Goal: Information Seeking & Learning: Learn about a topic

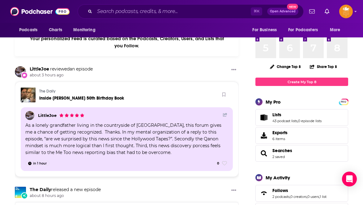
scroll to position [43, 0]
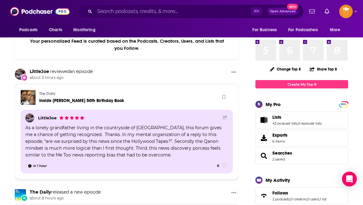
click at [275, 117] on span "Lists" at bounding box center [277, 117] width 9 height 6
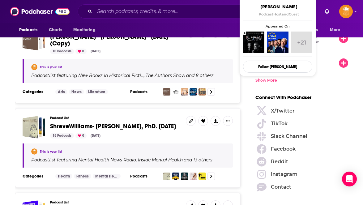
scroll to position [803, 0]
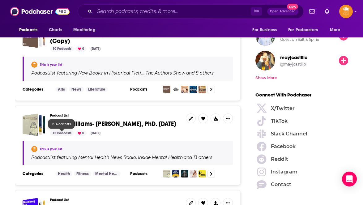
click at [62, 133] on div "15 Podcasts" at bounding box center [62, 134] width 24 height 6
click at [67, 131] on div "15 Podcasts" at bounding box center [62, 134] width 24 height 6
click at [78, 125] on span "ShreveWilliams- [PERSON_NAME], PhD. [DATE]" at bounding box center [113, 124] width 126 height 8
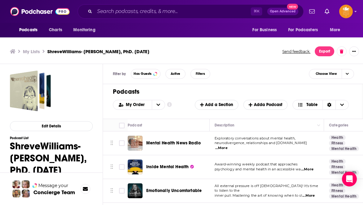
click at [183, 93] on h1 "Podcasts" at bounding box center [231, 92] width 236 height 8
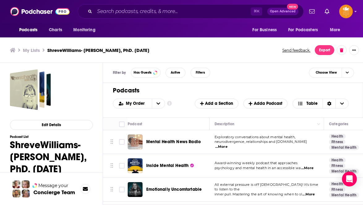
scroll to position [1, 0]
click at [221, 91] on h1 "Podcasts" at bounding box center [231, 91] width 236 height 8
click at [174, 131] on td "Mental Health News Radio" at bounding box center [169, 142] width 82 height 24
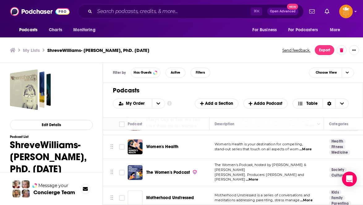
scroll to position [150, 0]
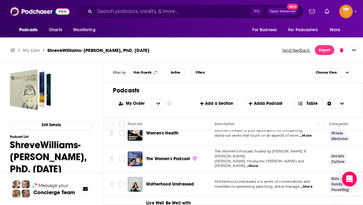
click at [247, 75] on div "Filter by Has Guests Active Filters Choose View" at bounding box center [233, 73] width 261 height 20
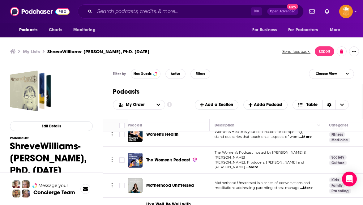
scroll to position [0, 0]
click at [184, 116] on div "Podcasts Add My Order Customize Your List Order Select the “My Order” sort and …" at bounding box center [233, 101] width 261 height 35
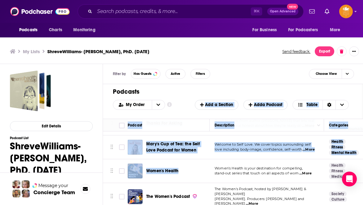
scroll to position [103, 0]
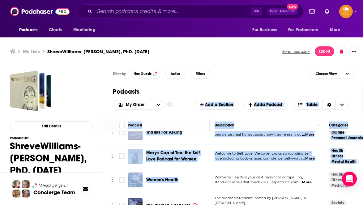
drag, startPoint x: 187, startPoint y: 136, endPoint x: 187, endPoint y: 115, distance: 20.4
click at [187, 115] on div "Podcasts Add My Order Customize Your List Order Select the “My Order” sort and …" at bounding box center [233, 145] width 261 height 122
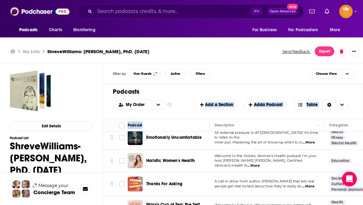
scroll to position [45, 0]
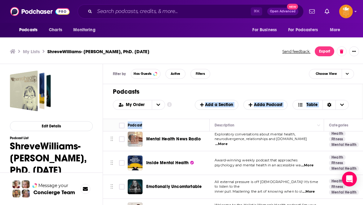
drag, startPoint x: 191, startPoint y: 125, endPoint x: 189, endPoint y: 116, distance: 9.6
click at [189, 116] on div "Podcasts Add My Order Customize Your List Order Select the “My Order” sort and …" at bounding box center [233, 145] width 261 height 122
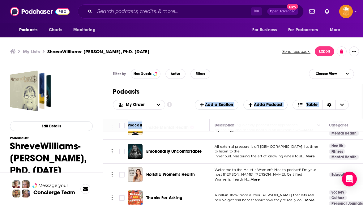
scroll to position [50, 0]
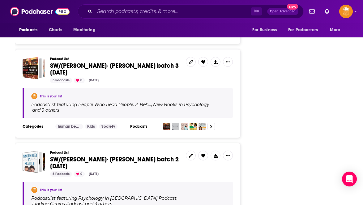
scroll to position [1543, 0]
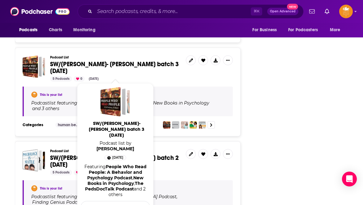
click at [70, 74] on span "SW/[PERSON_NAME]- [PERSON_NAME] batch 3 [DATE]" at bounding box center [114, 67] width 129 height 15
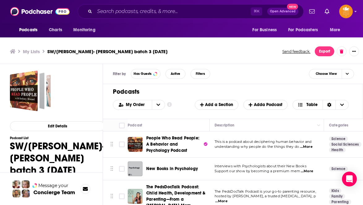
click at [248, 91] on h1 "Podcasts" at bounding box center [231, 92] width 236 height 8
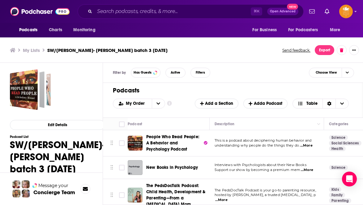
scroll to position [1, 0]
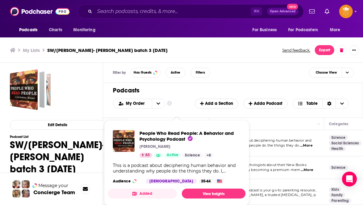
drag, startPoint x: 197, startPoint y: 143, endPoint x: 198, endPoint y: 181, distance: 38.1
click at [183, 116] on div "Podcasts Add My Order Customize Your List Order Select the “My Order” sort and …" at bounding box center [233, 100] width 261 height 35
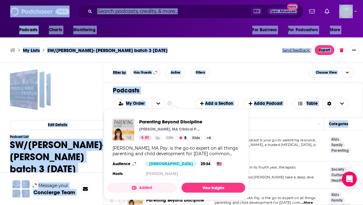
scroll to position [54, 0]
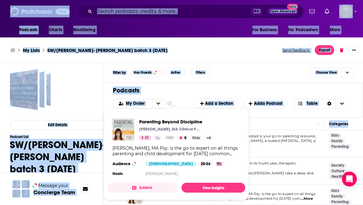
drag, startPoint x: 179, startPoint y: 154, endPoint x: 174, endPoint y: 187, distance: 33.1
click at [174, 187] on div "Podcasts Charts Monitoring ⌘ K Open Advanced New For Business For Podcasters Mo…" at bounding box center [181, 102] width 363 height 206
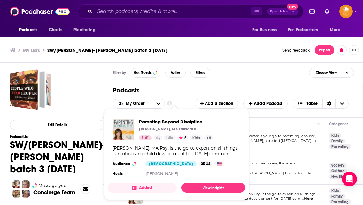
click at [263, 93] on h1 "Podcasts" at bounding box center [231, 91] width 236 height 8
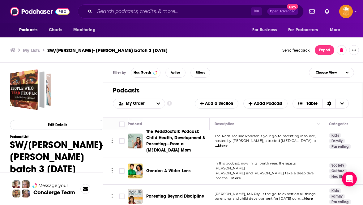
scroll to position [1, 0]
drag, startPoint x: 171, startPoint y: 183, endPoint x: 164, endPoint y: 197, distance: 15.4
click at [164, 198] on td "Parenting Beyond Discipline" at bounding box center [169, 197] width 82 height 24
click at [164, 204] on html "Podcasts Charts Monitoring ⌘ K Open Advanced New For Business For Podcasters Mo…" at bounding box center [181, 101] width 363 height 205
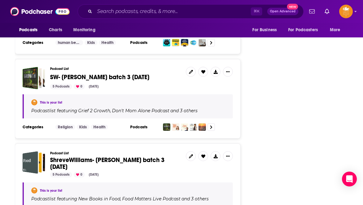
scroll to position [1808, 0]
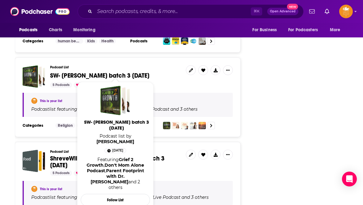
click at [74, 72] on span "SW- [PERSON_NAME] batch 3 [DATE]" at bounding box center [99, 76] width 99 height 8
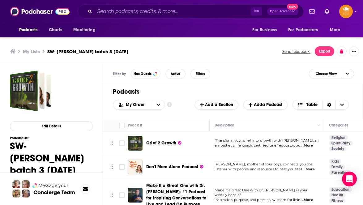
click at [176, 107] on div "My Order Customize Your List Order Select the “My Order” sort and remove all fi…" at bounding box center [233, 105] width 241 height 10
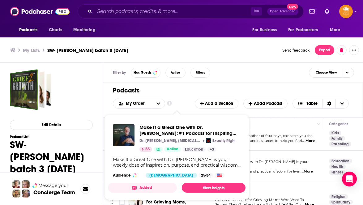
scroll to position [43, 0]
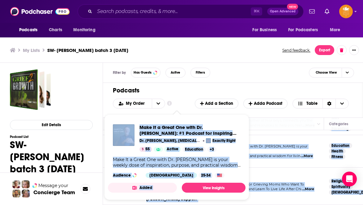
drag, startPoint x: 185, startPoint y: 175, endPoint x: 181, endPoint y: 184, distance: 10.0
click at [181, 184] on div "Podcasts Charts Monitoring ⌘ K Open Advanced New For Business For Podcasters Mo…" at bounding box center [181, 102] width 363 height 206
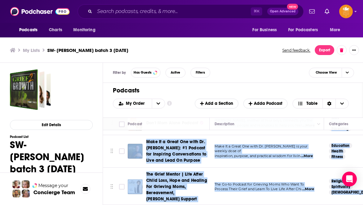
click at [265, 135] on td "[PERSON_NAME], mother of four boys, connects you the listener with people and r…" at bounding box center [267, 123] width 114 height 24
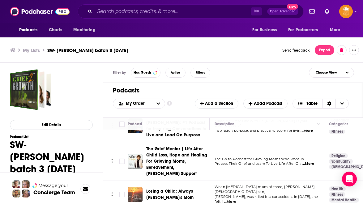
scroll to position [68, 0]
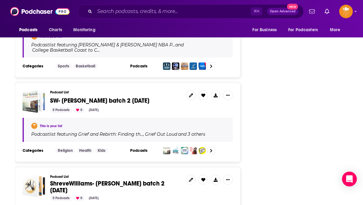
scroll to position [2049, 0]
click at [102, 97] on span "SW- [PERSON_NAME] batch 2 [DATE]" at bounding box center [99, 101] width 99 height 8
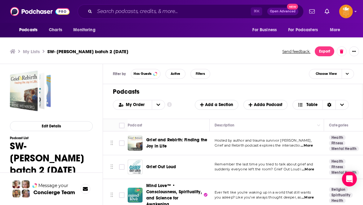
click at [175, 117] on div "Podcasts Add My Order Customize Your List Order Select the “My Order” sort and …" at bounding box center [233, 101] width 261 height 35
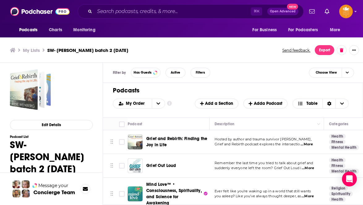
scroll to position [1, 0]
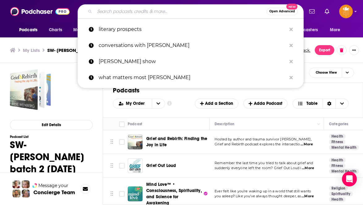
click at [123, 11] on input "Search podcasts, credits, & more..." at bounding box center [181, 11] width 172 height 10
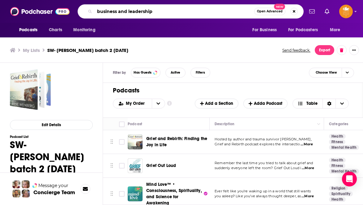
type input "business and leadership"
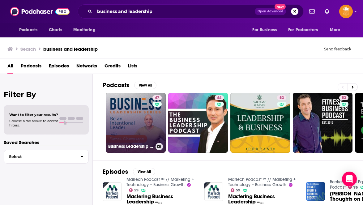
click at [131, 108] on link "47 Business Leadership Series" at bounding box center [136, 123] width 60 height 60
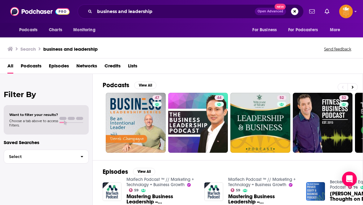
click at [25, 66] on span "Podcasts" at bounding box center [31, 67] width 21 height 13
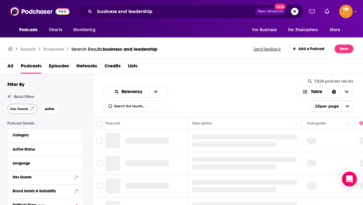
click at [19, 112] on button "Has Guests" at bounding box center [22, 109] width 30 height 10
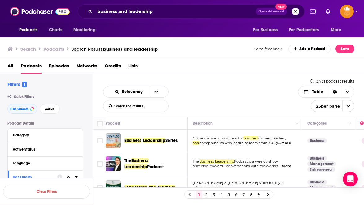
click at [178, 120] on div "Podcast" at bounding box center [143, 123] width 77 height 7
